Goal: Task Accomplishment & Management: Complete application form

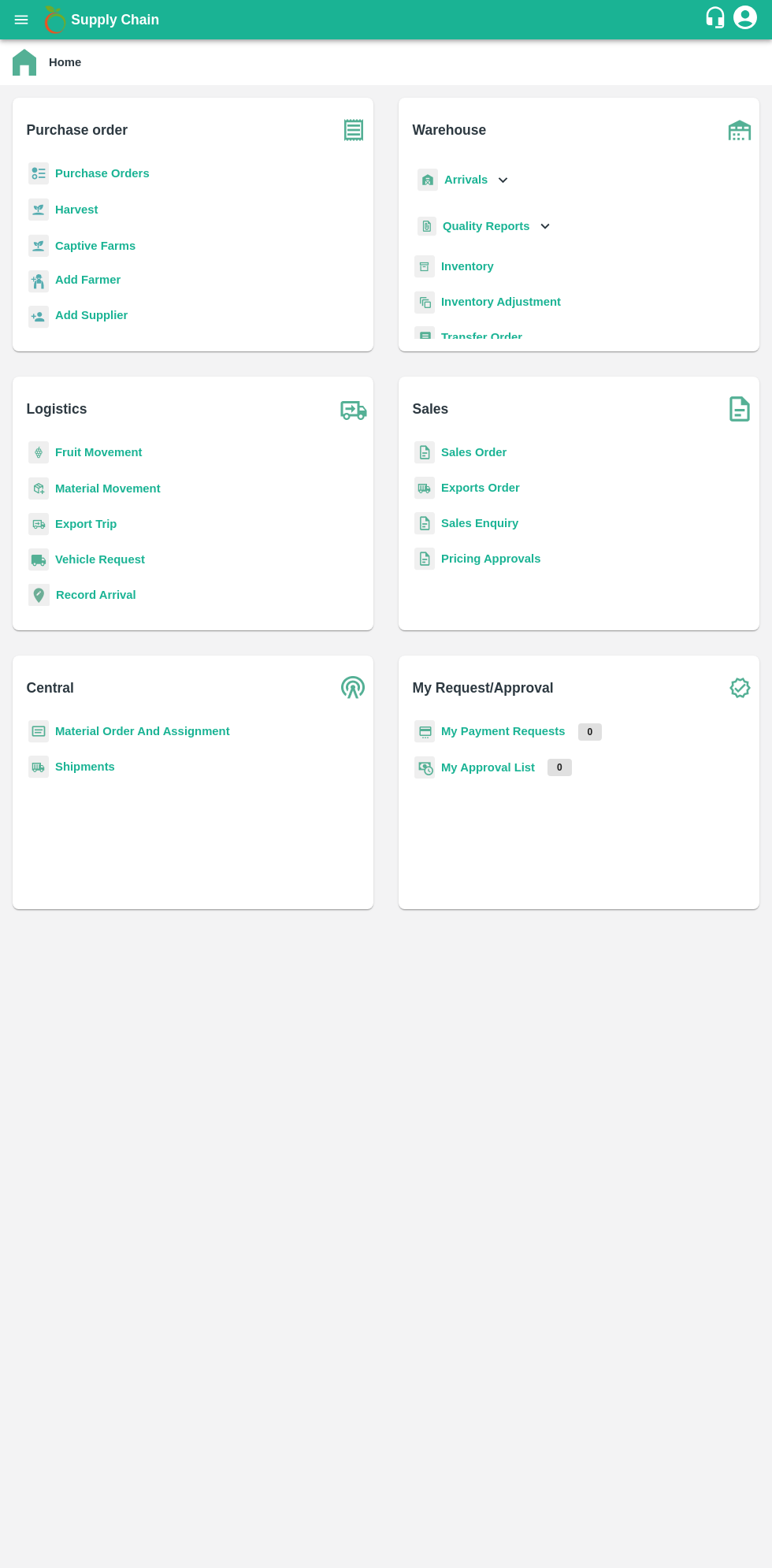
click at [22, 20] on icon "open drawer" at bounding box center [22, 19] width 14 height 9
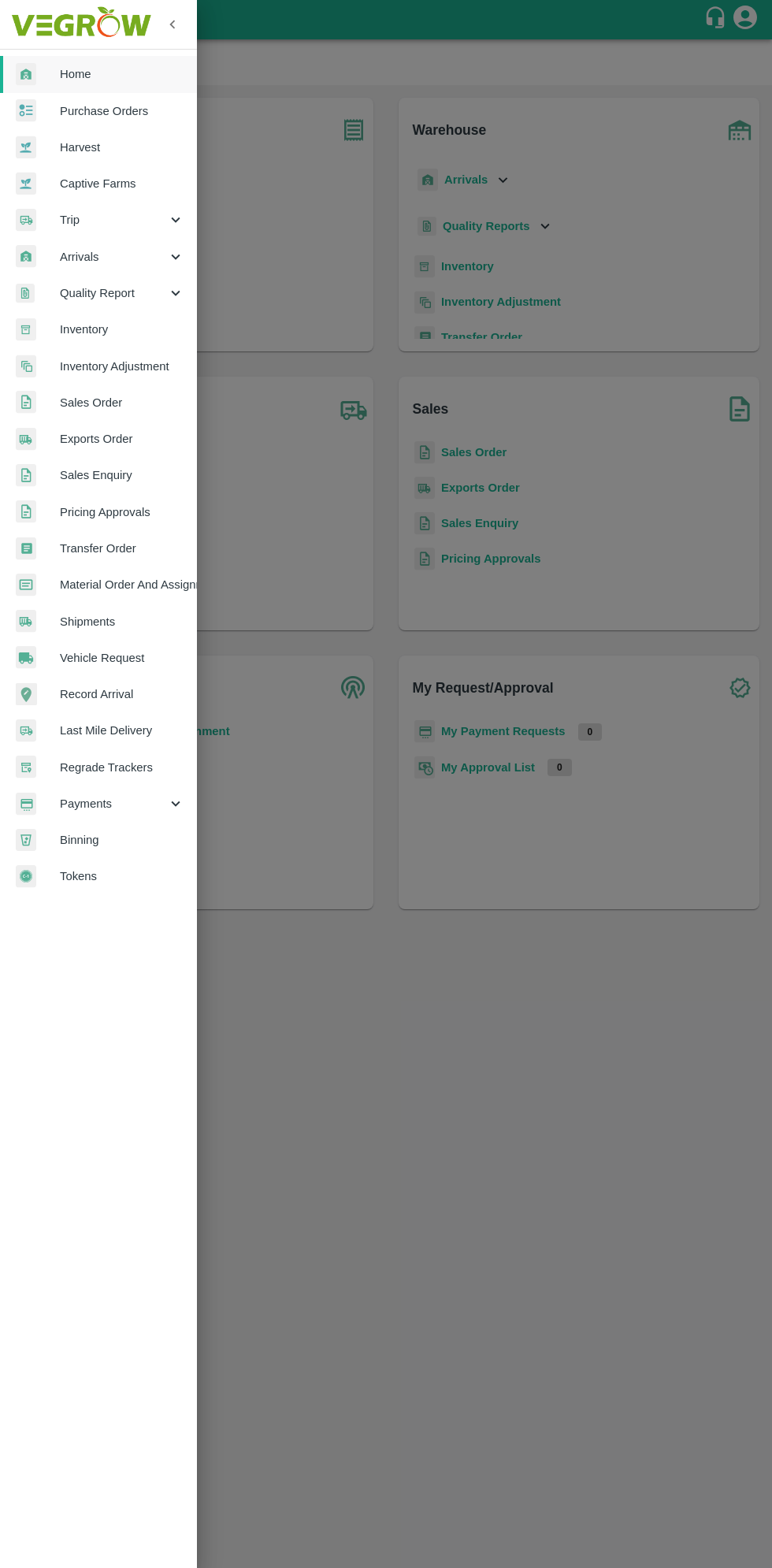
click at [82, 255] on span "Arrivals" at bounding box center [114, 257] width 107 height 18
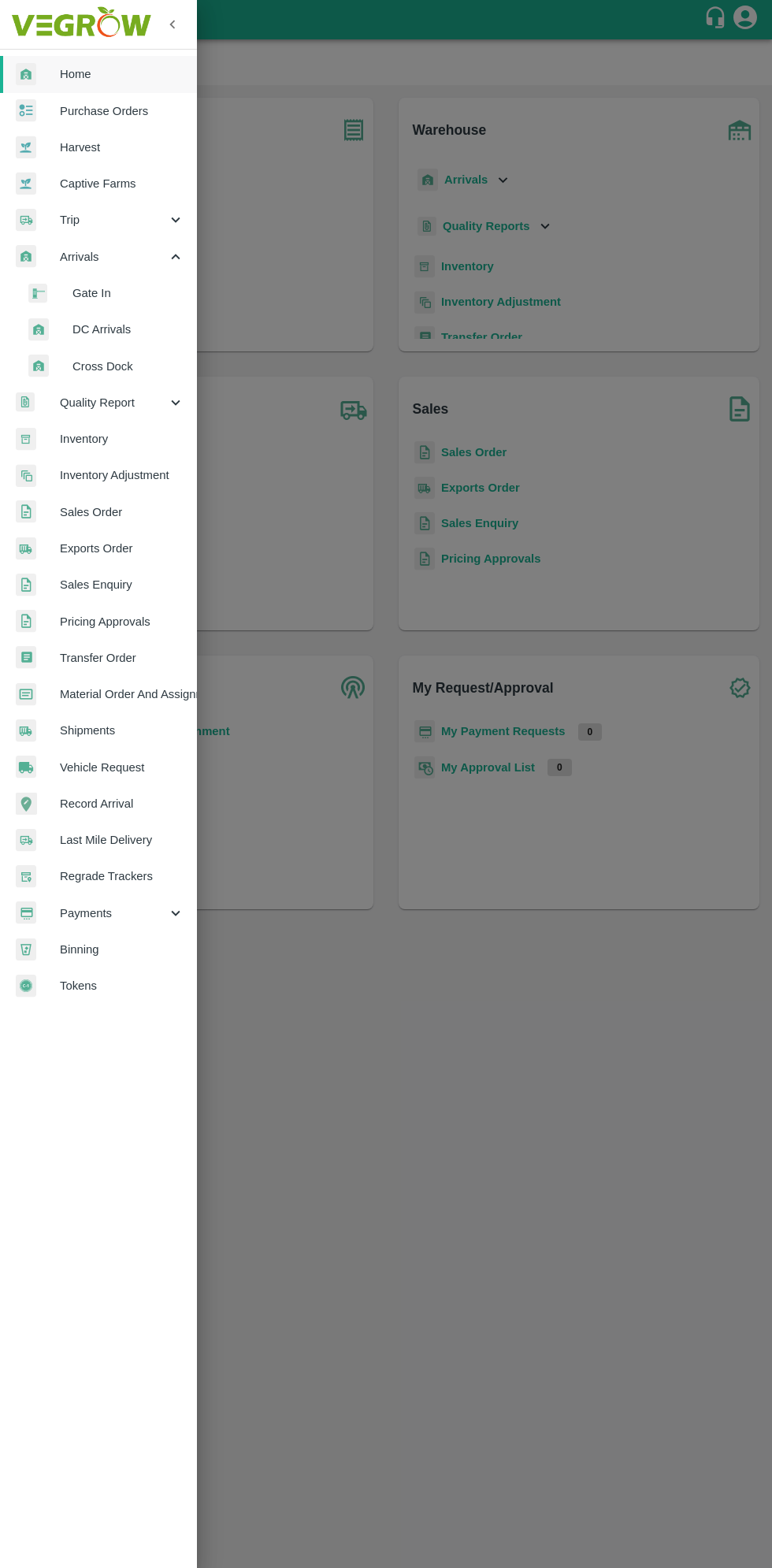
click at [105, 330] on span "DC Arrivals" at bounding box center [129, 330] width 112 height 18
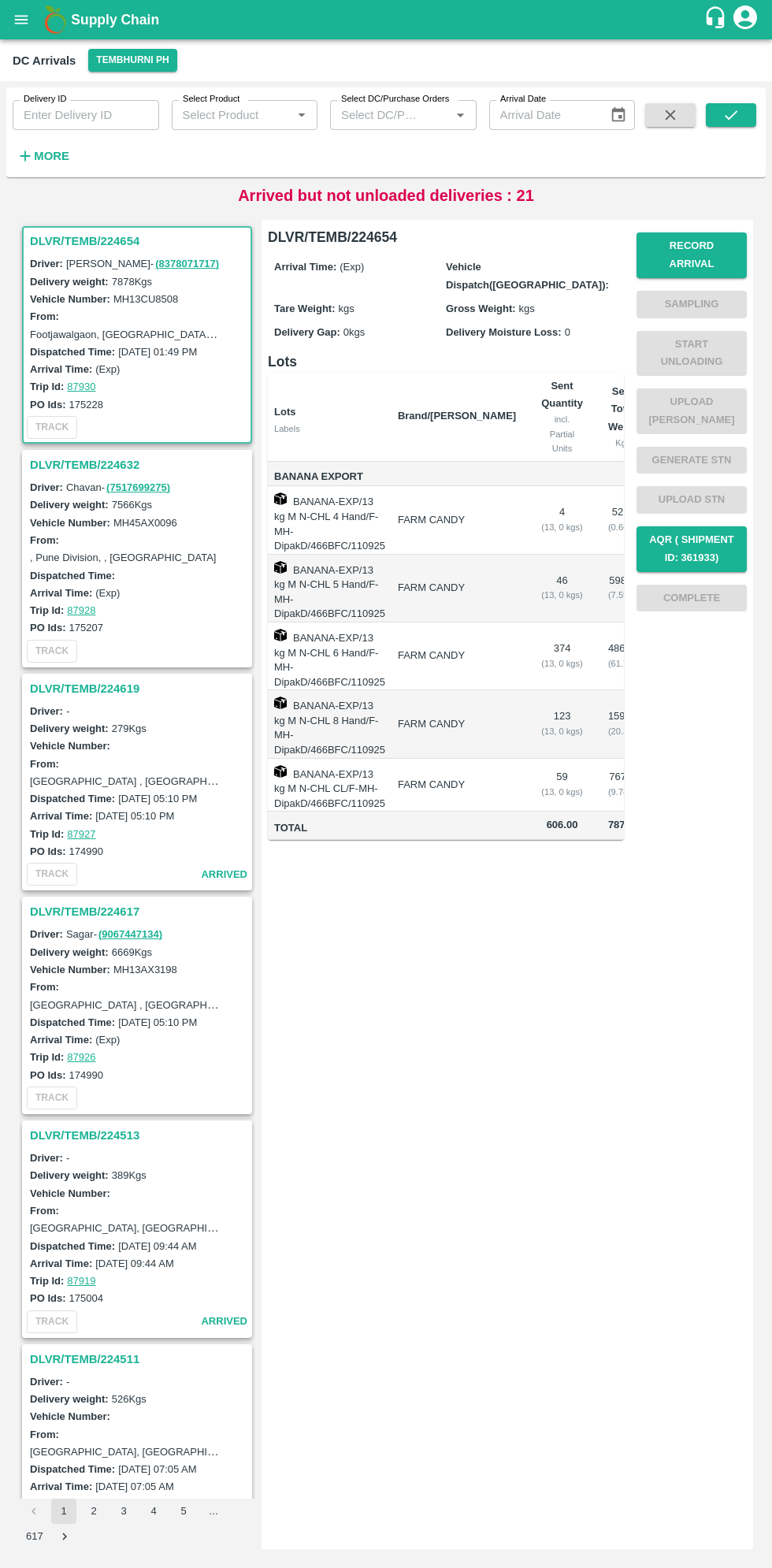
click at [66, 250] on h3 "DLVR/TEMB/224654" at bounding box center [139, 241] width 219 height 21
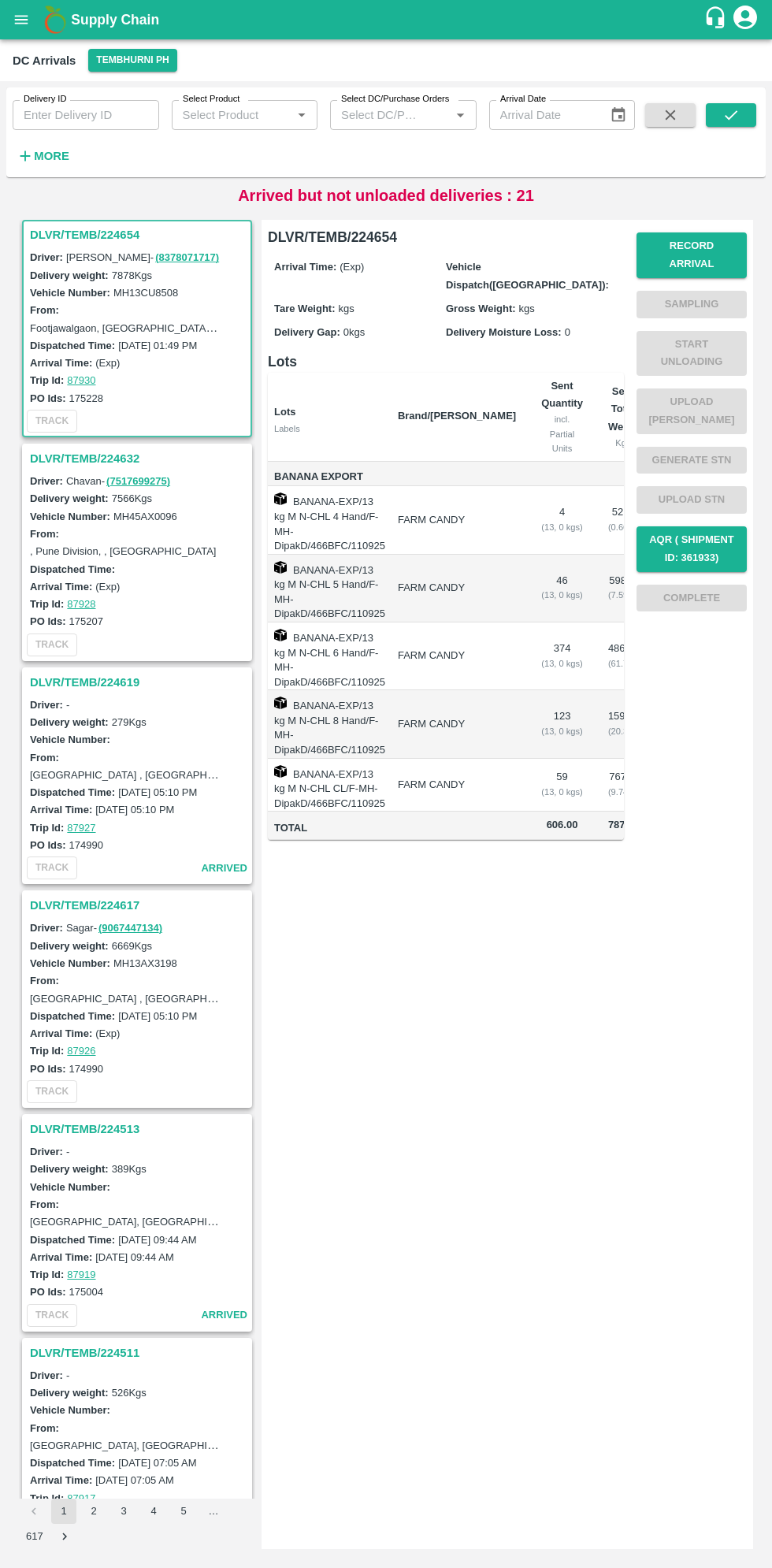
click at [155, 257] on link "( 8378071717 )" at bounding box center [187, 257] width 64 height 12
click at [73, 234] on h3 "DLVR/TEMB/224654" at bounding box center [139, 235] width 219 height 21
click at [686, 246] on button "Record Arrival" at bounding box center [691, 255] width 110 height 46
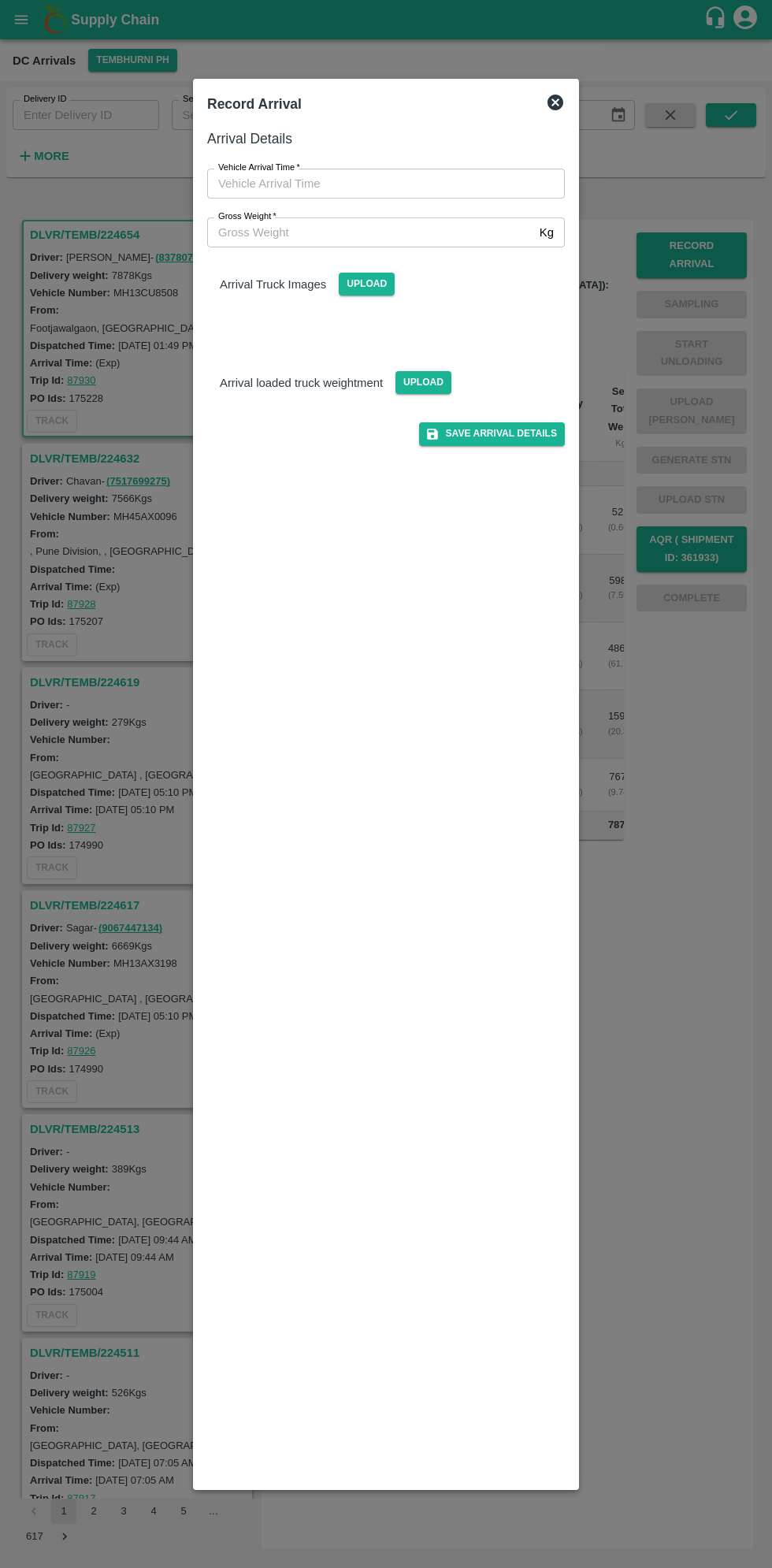
click at [406, 183] on input "Vehicle Arrival Time   *" at bounding box center [380, 183] width 346 height 30
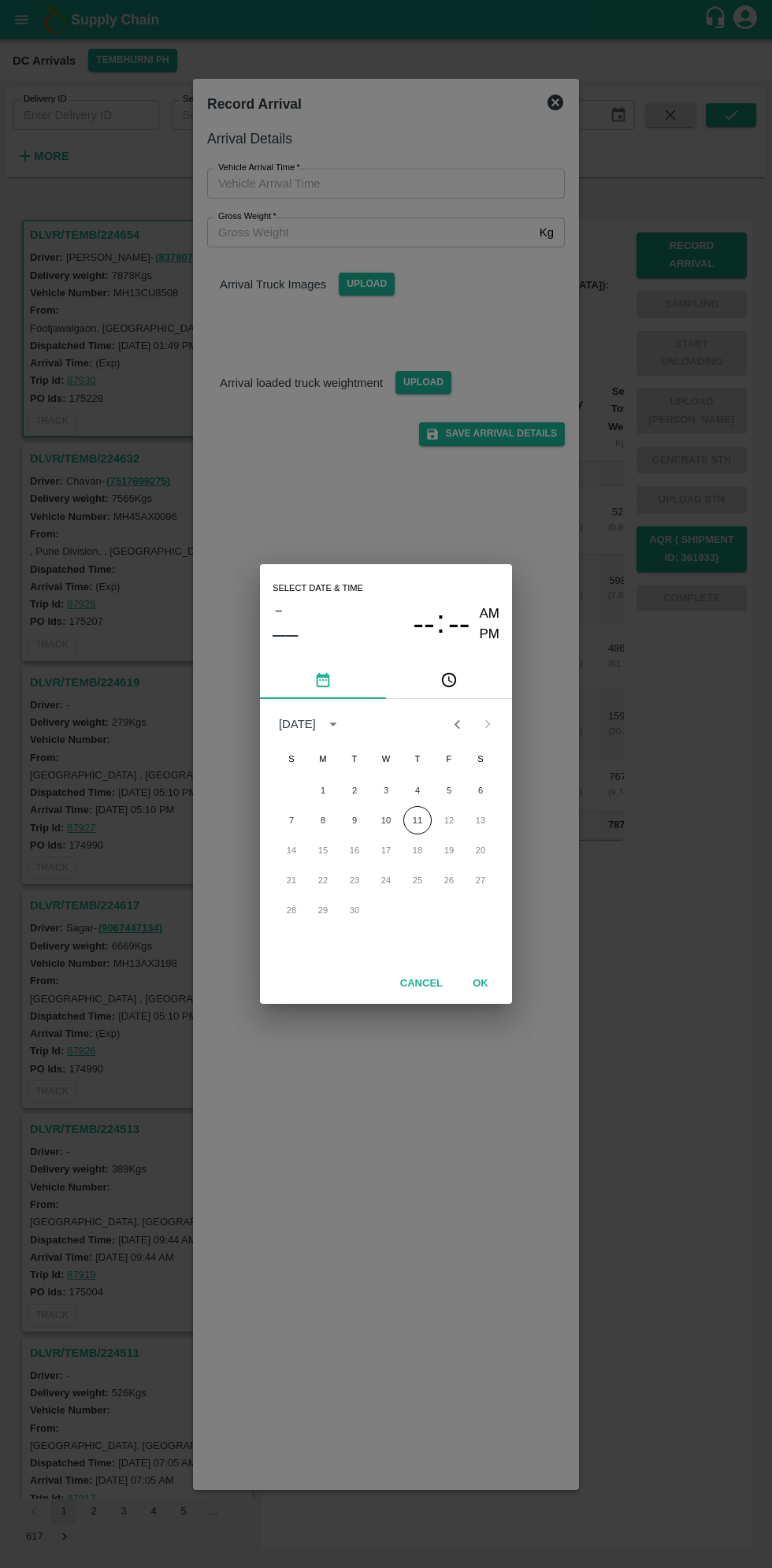
click at [466, 678] on button "pick time" at bounding box center [448, 680] width 126 height 38
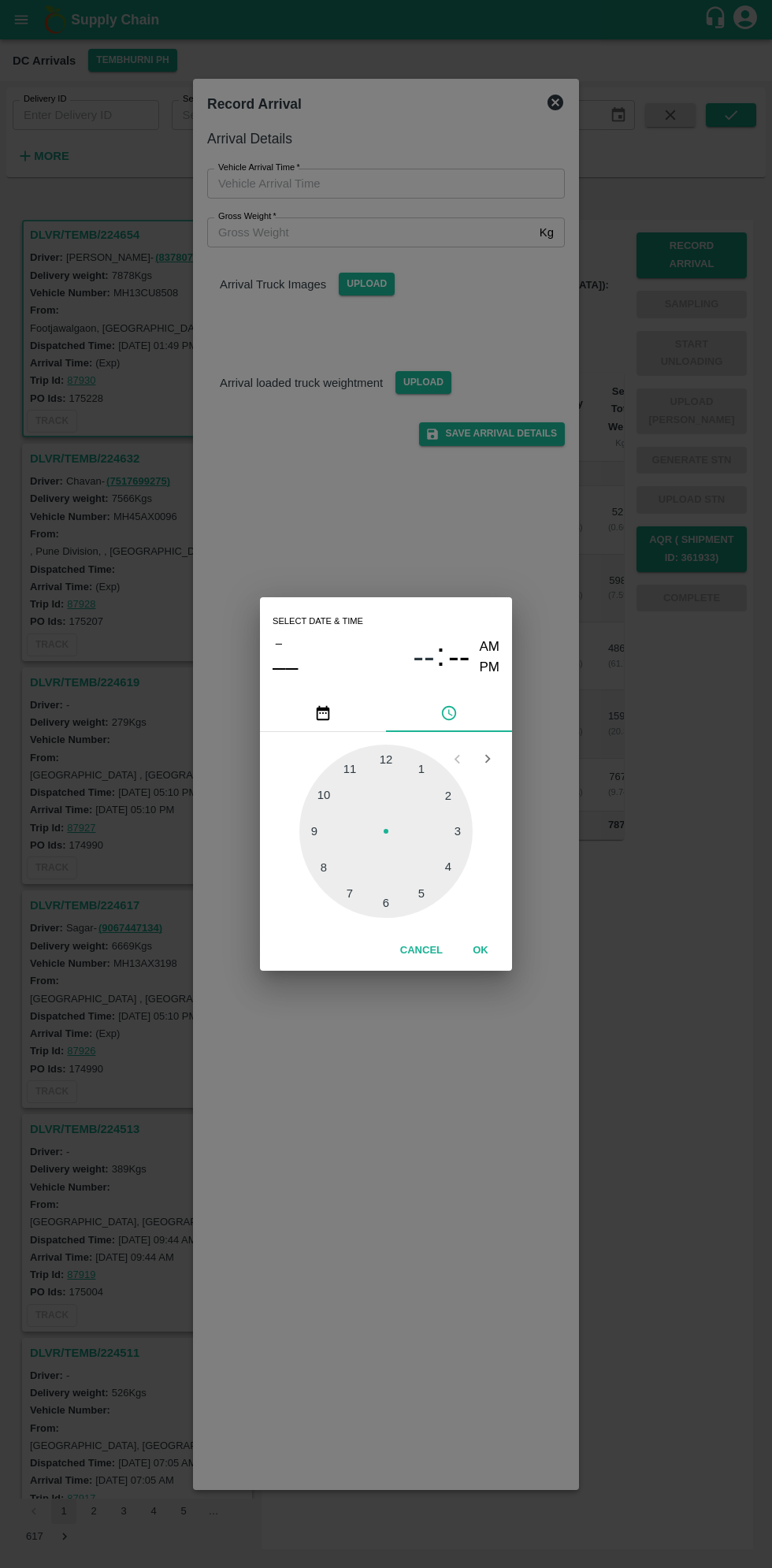
click at [436, 772] on div at bounding box center [386, 831] width 174 height 174
click at [335, 791] on div at bounding box center [386, 831] width 174 height 174
type input "[DATE] 01:52 AM"
click at [479, 950] on button "OK" at bounding box center [480, 950] width 50 height 27
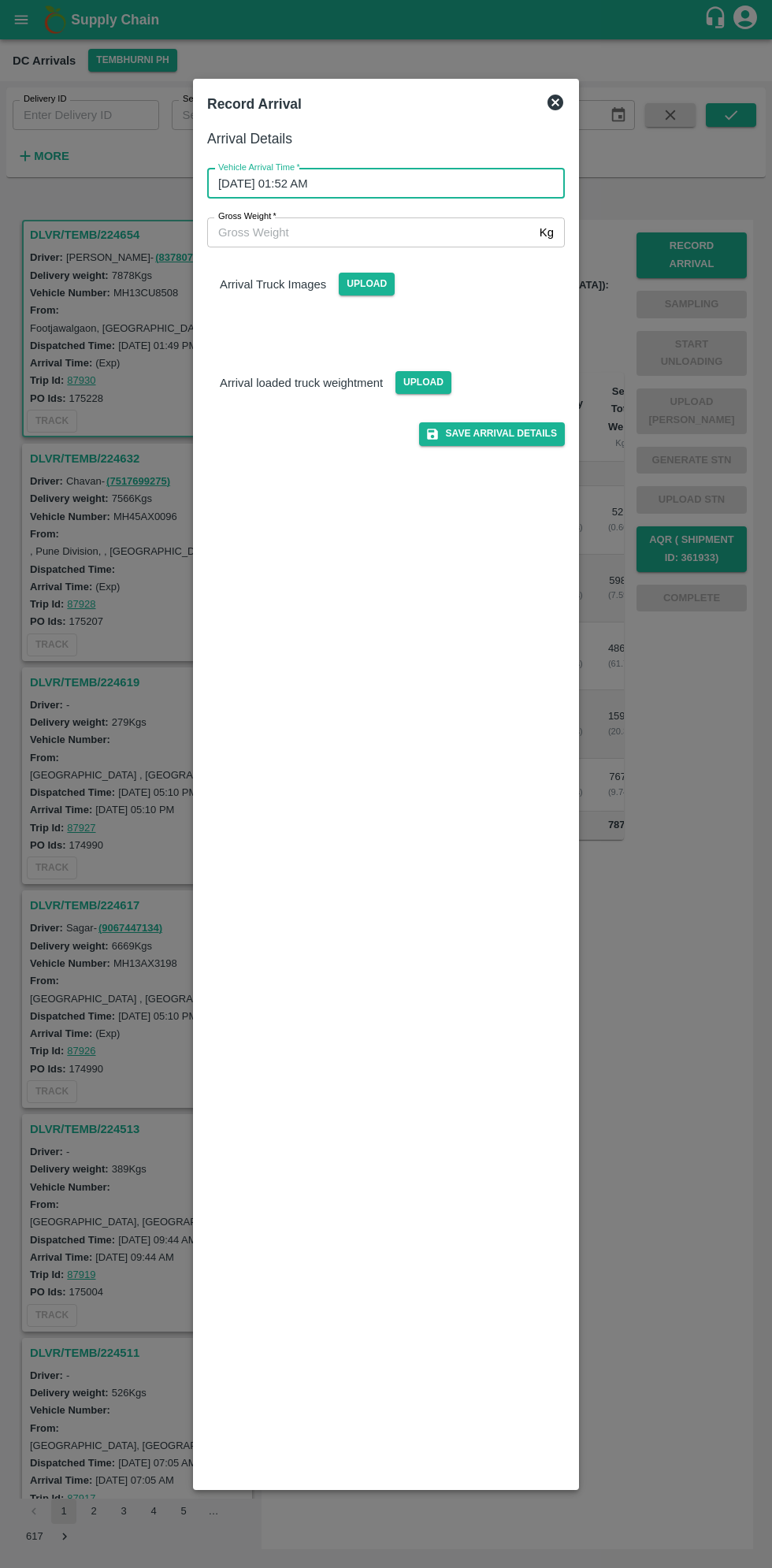
click at [426, 236] on input "Gross Weight   *" at bounding box center [370, 232] width 326 height 30
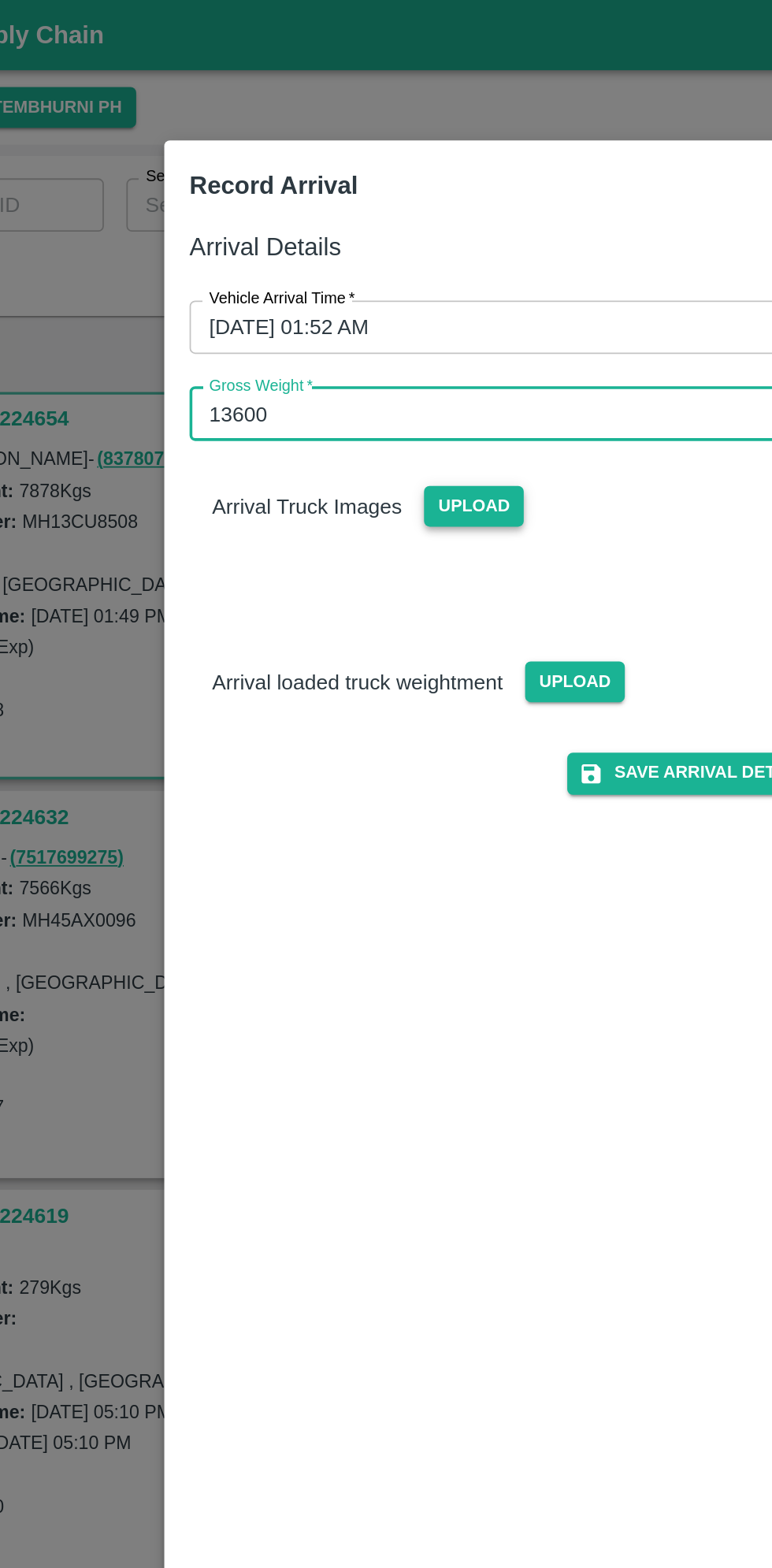
type input "13600"
click at [372, 284] on span "Upload" at bounding box center [366, 284] width 56 height 23
click at [0, 0] on input "Upload" at bounding box center [0, 0] width 0 height 0
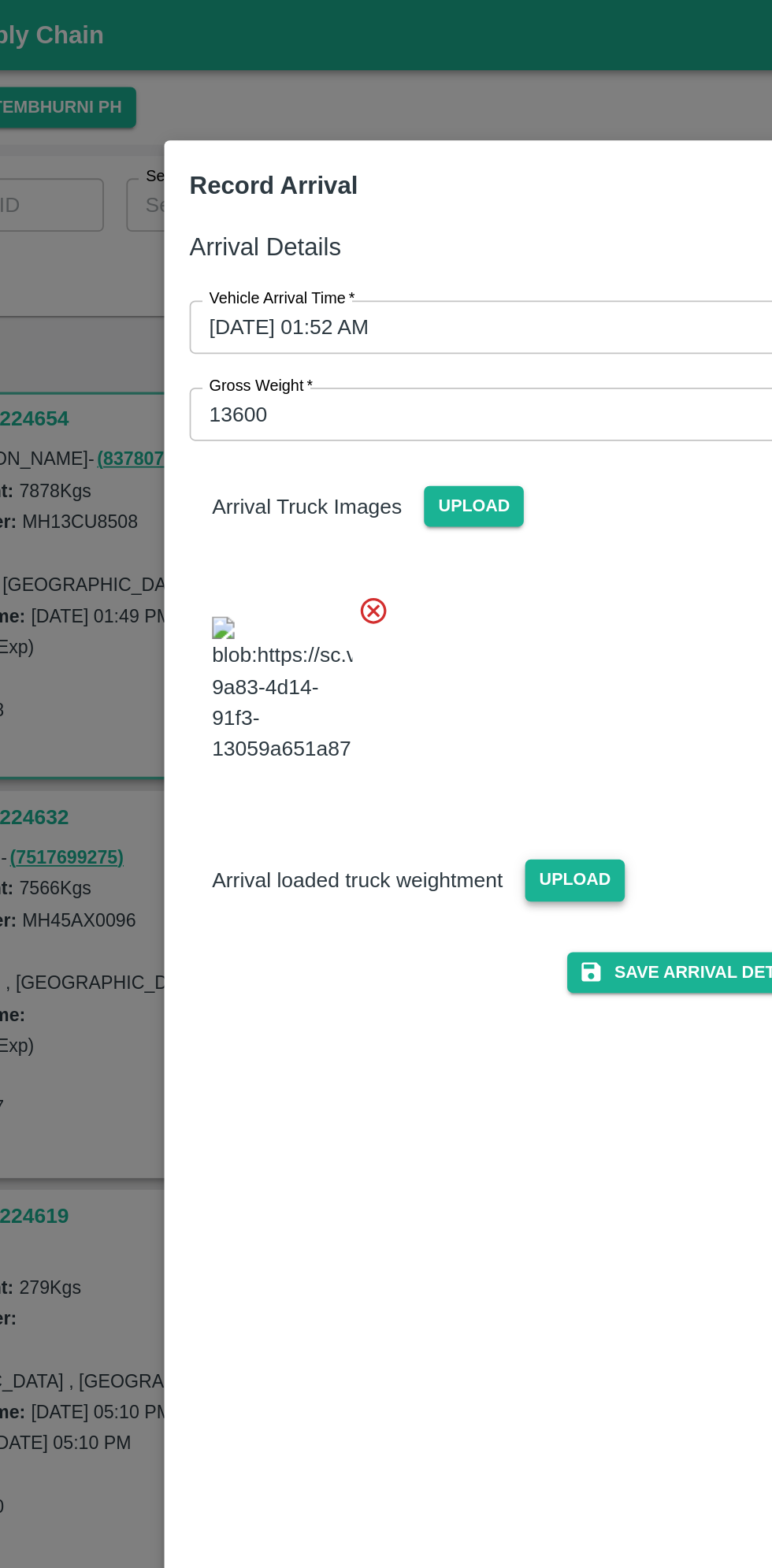
click at [435, 505] on span "Upload" at bounding box center [423, 493] width 56 height 23
click at [0, 0] on input "Upload" at bounding box center [0, 0] width 0 height 0
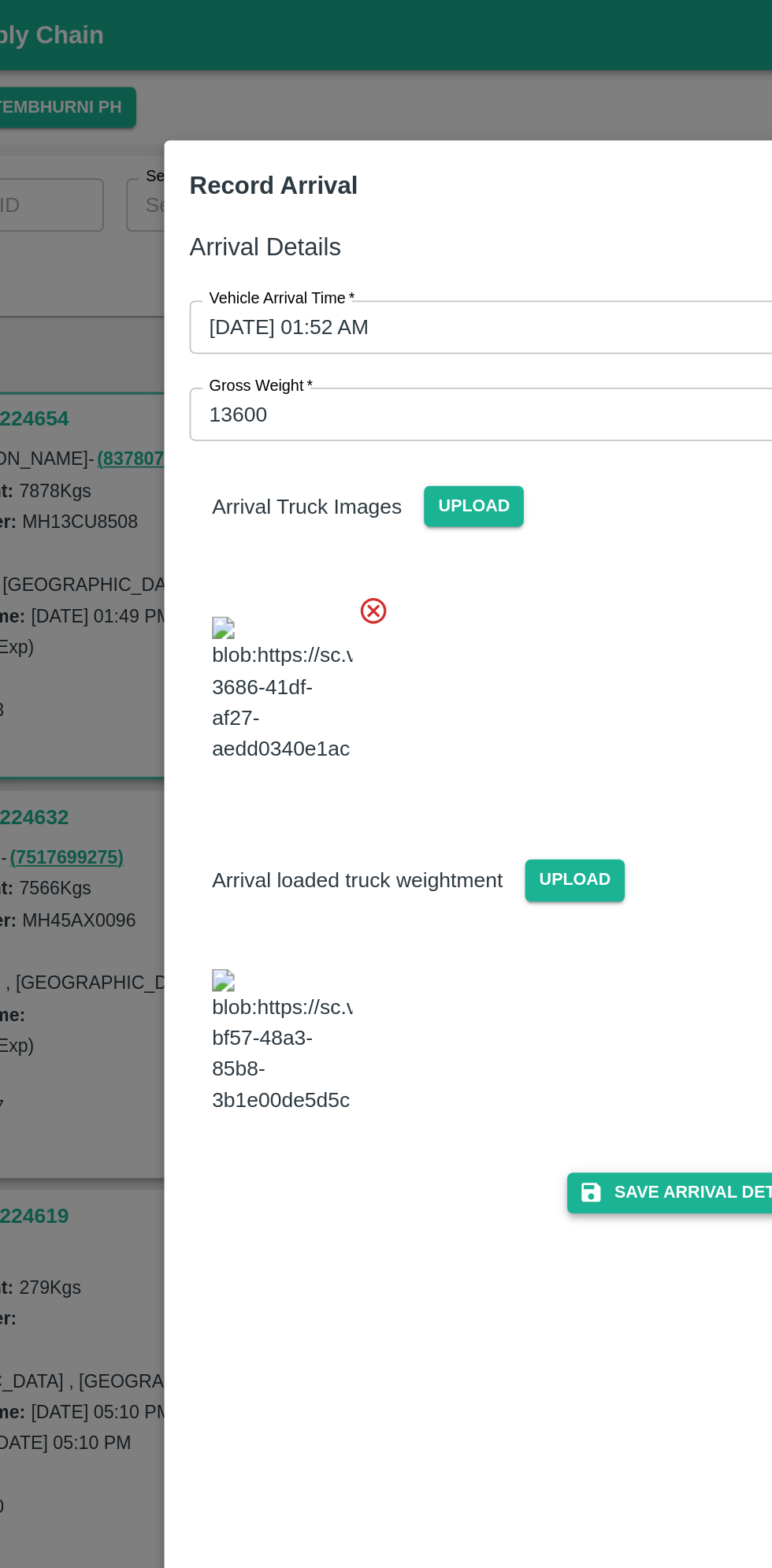
click at [478, 680] on button "Save Arrival Details" at bounding box center [492, 669] width 146 height 23
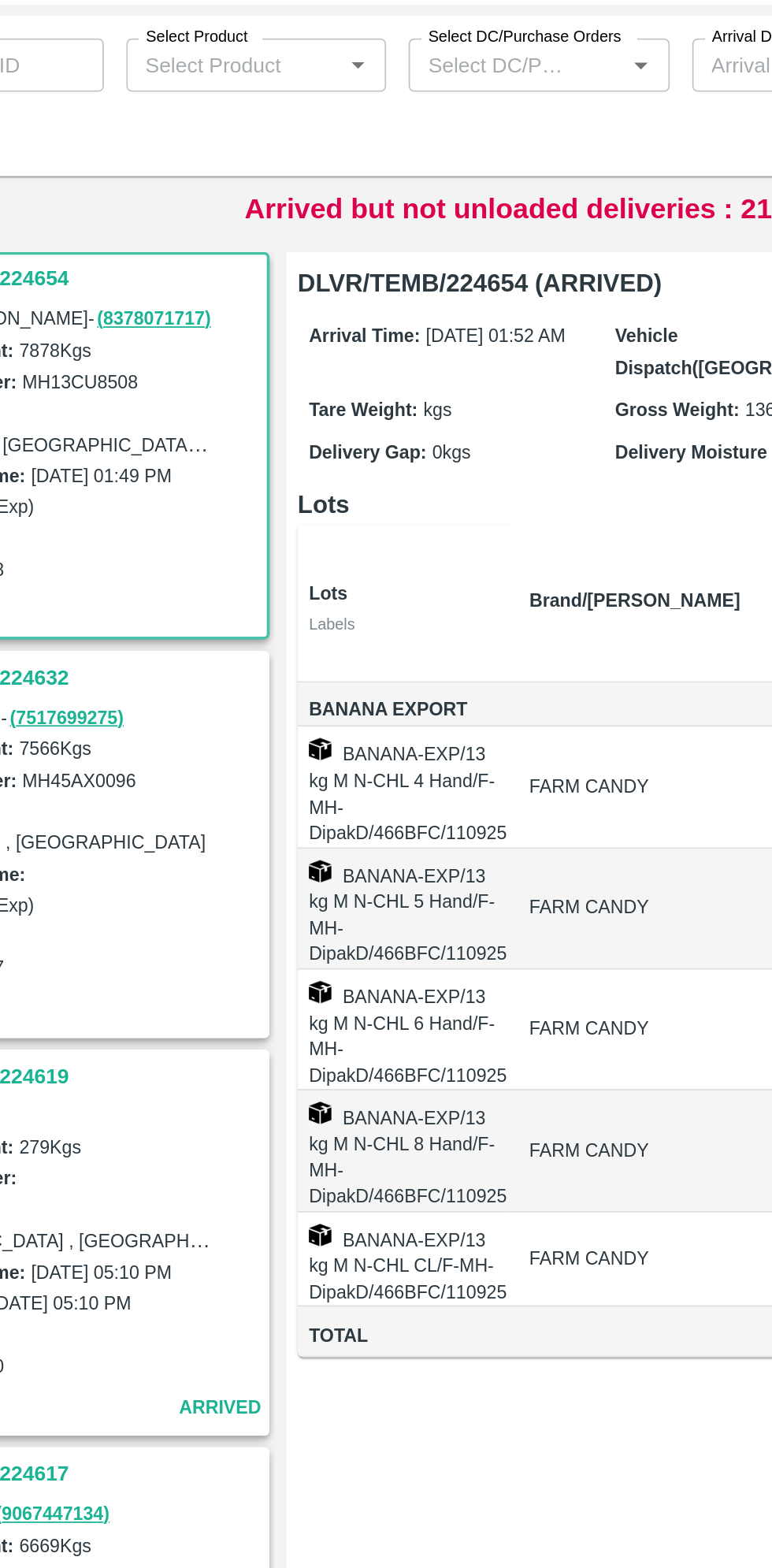
scroll to position [0, 22]
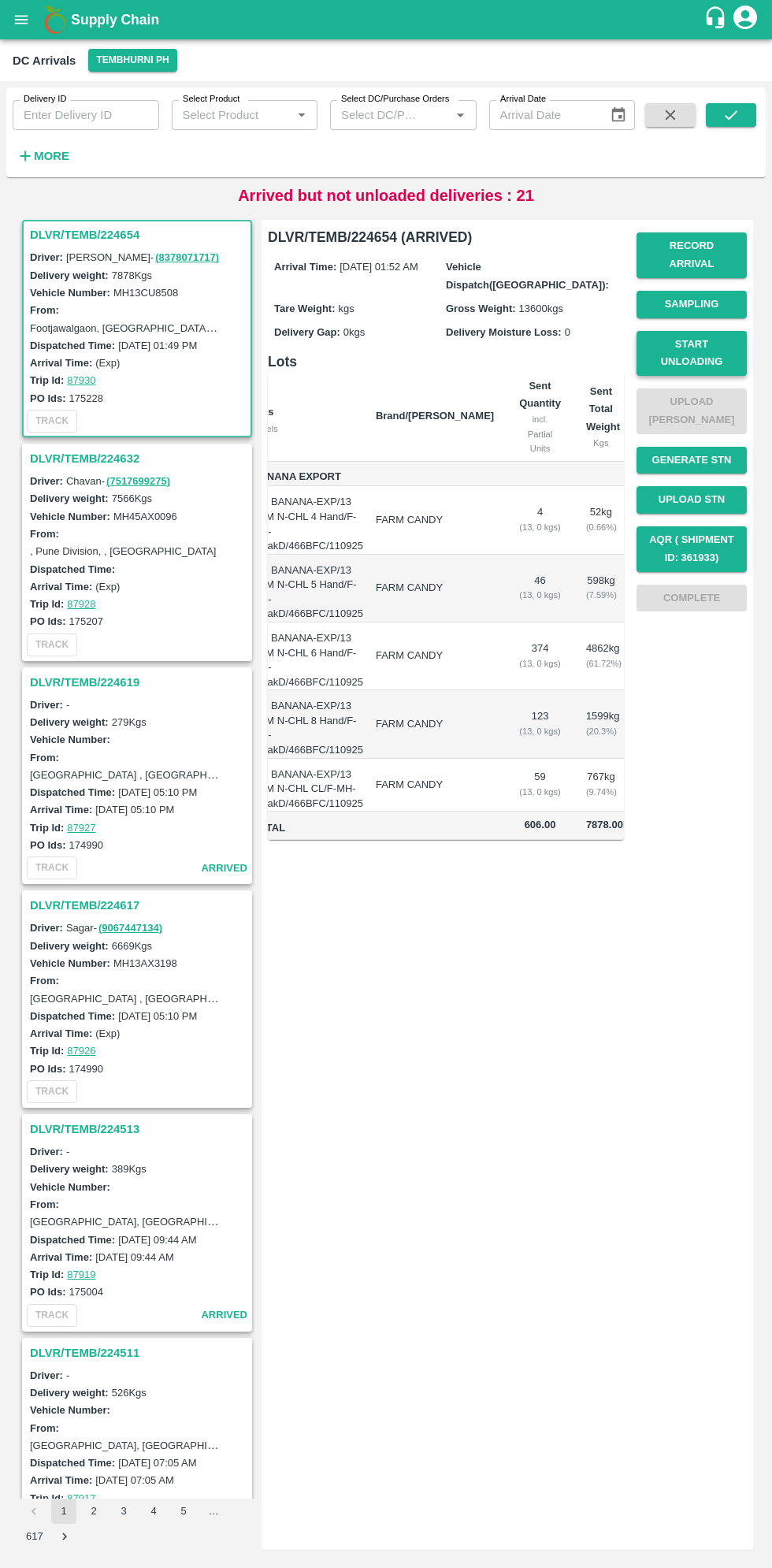
click at [690, 342] on button "Start Unloading" at bounding box center [691, 353] width 110 height 46
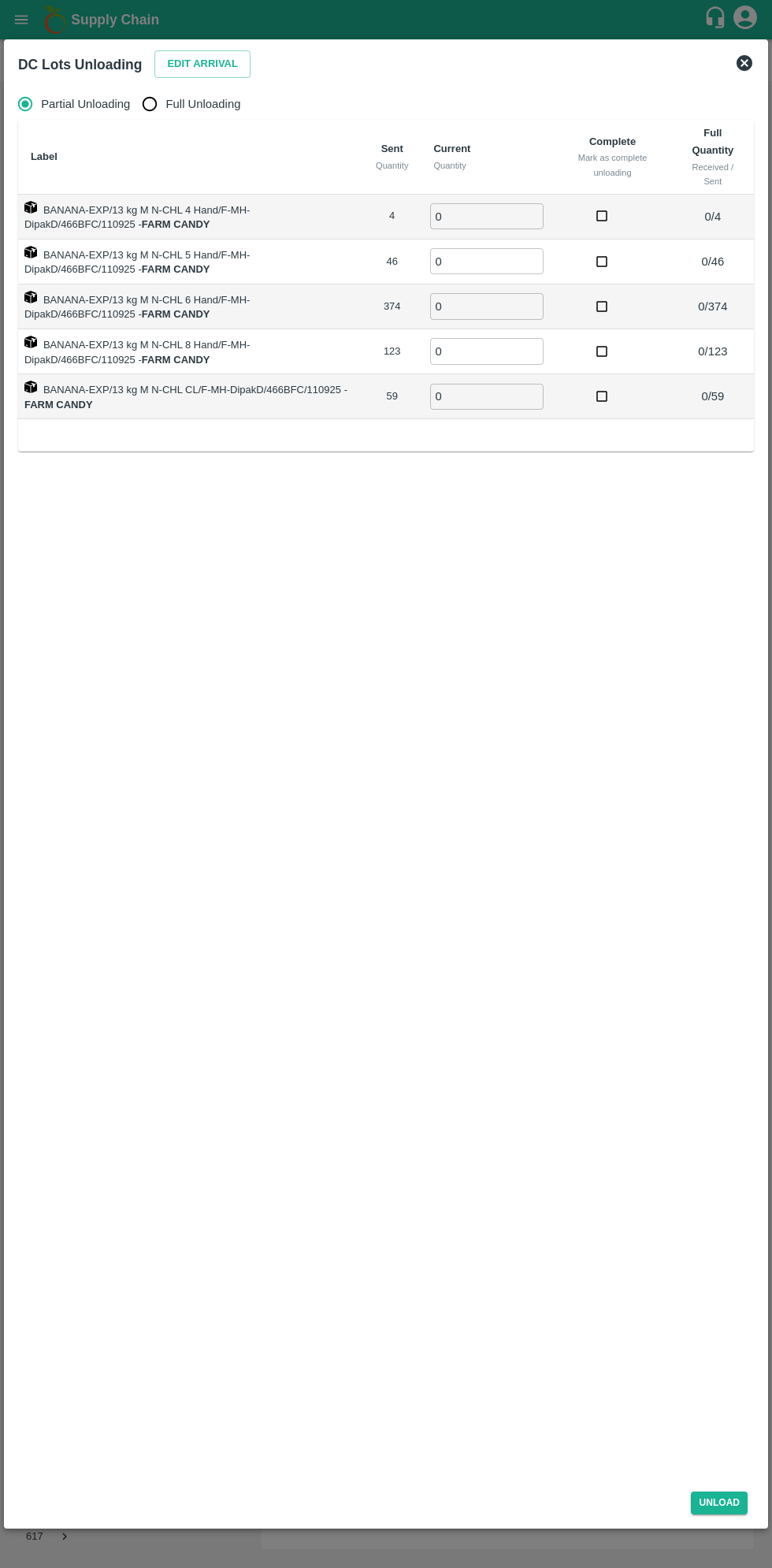
click at [202, 46] on div "Edit Arrival" at bounding box center [199, 61] width 102 height 34
click at [193, 70] on button "Edit Arrival" at bounding box center [202, 64] width 96 height 27
